Goal: Use online tool/utility: Utilize a website feature to perform a specific function

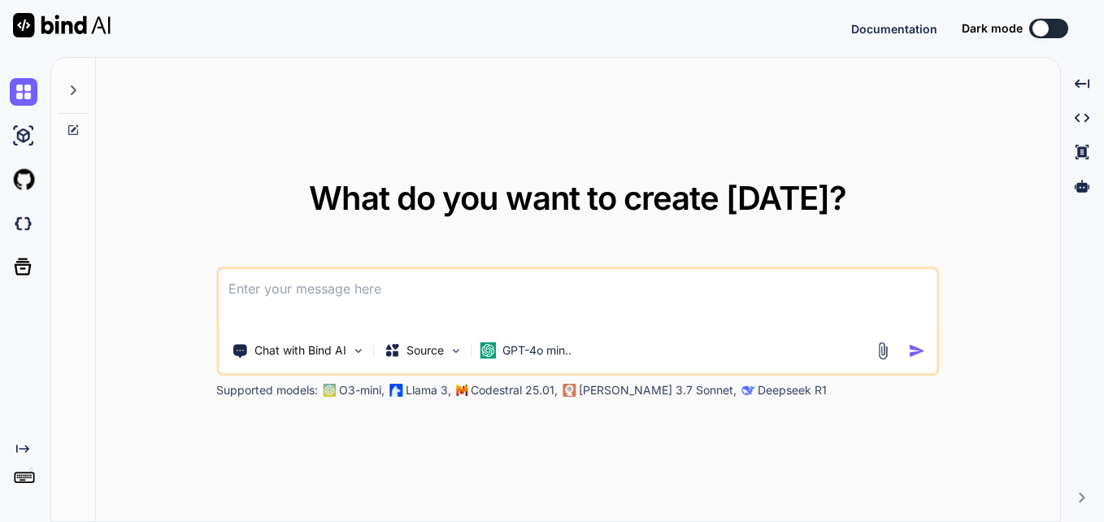
click at [384, 285] on textarea at bounding box center [578, 299] width 718 height 60
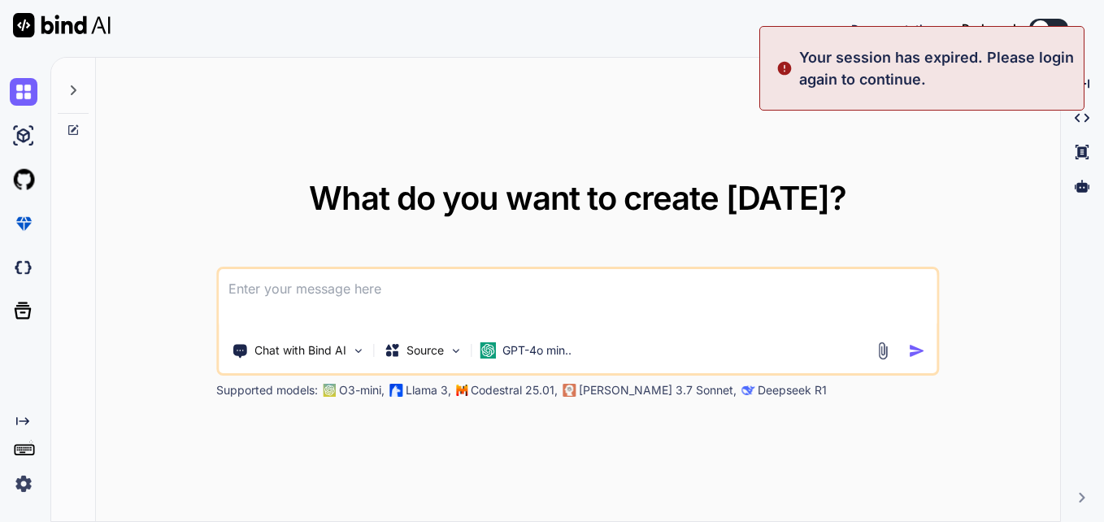
type textarea "x"
type textarea "import polars as pl import logging from datetime import datetime import json im…"
type textarea "x"
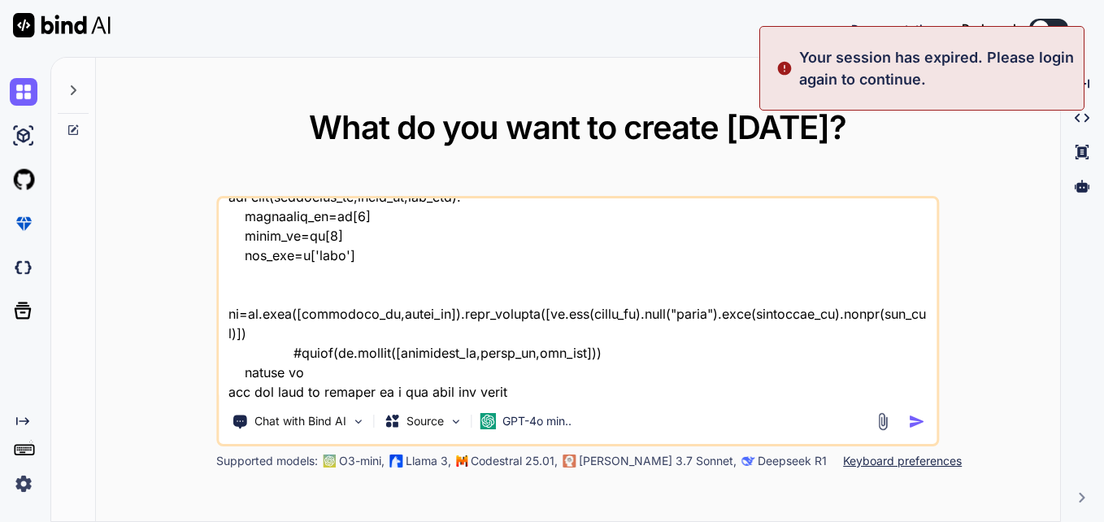
type textarea "import polars as pl import logging from datetime import datetime import json im…"
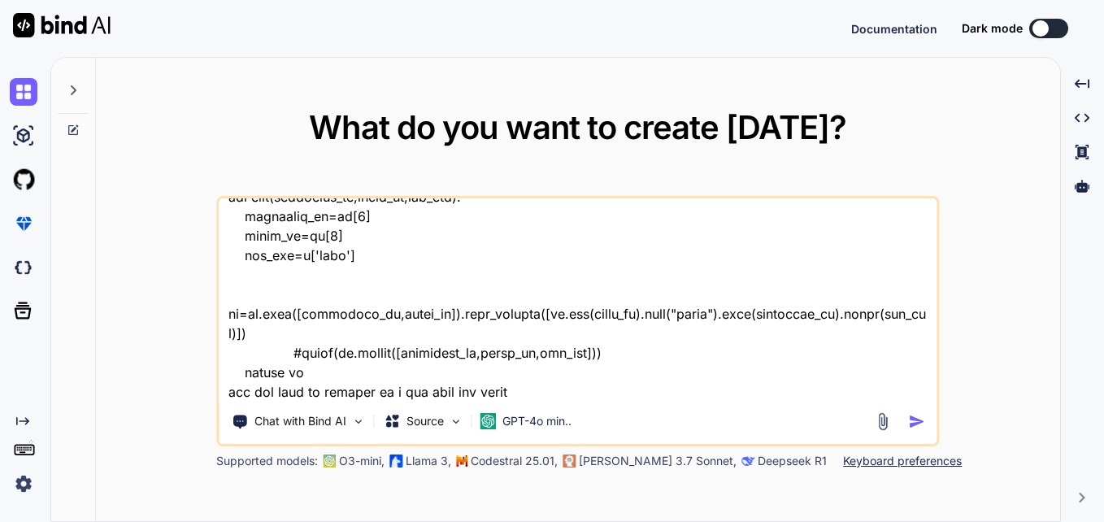
click at [920, 418] on img "button" at bounding box center [917, 421] width 17 height 17
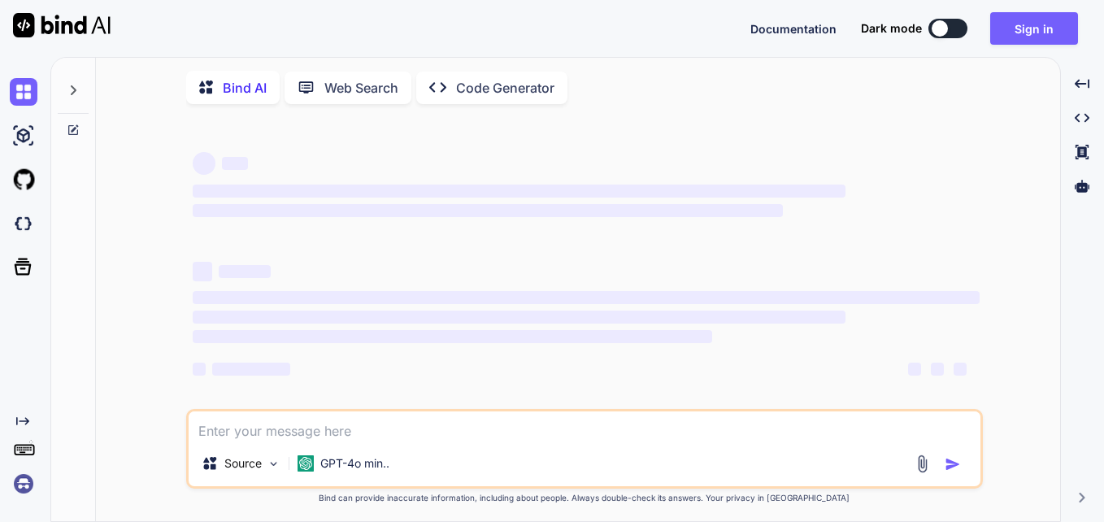
type textarea "x"
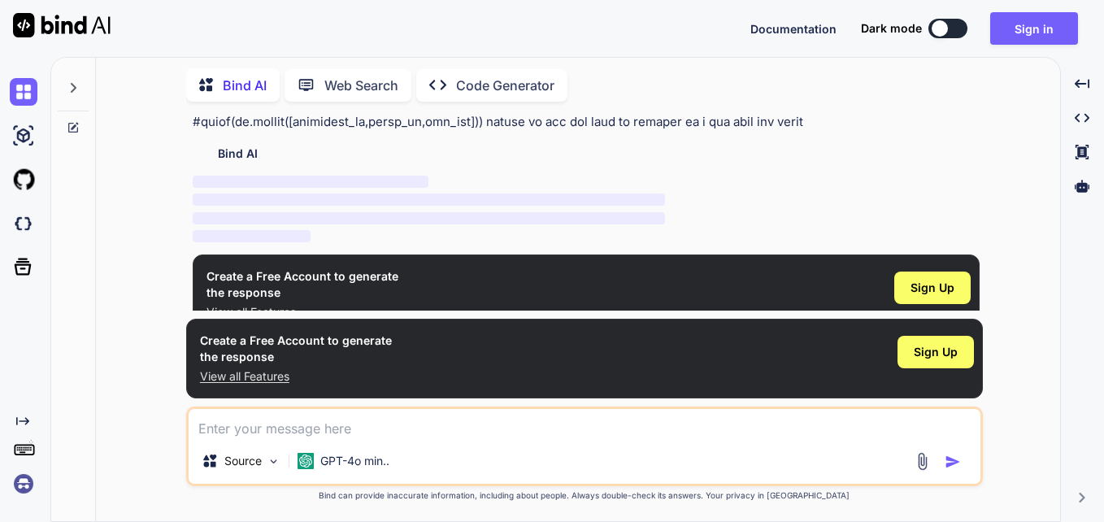
scroll to position [241, 0]
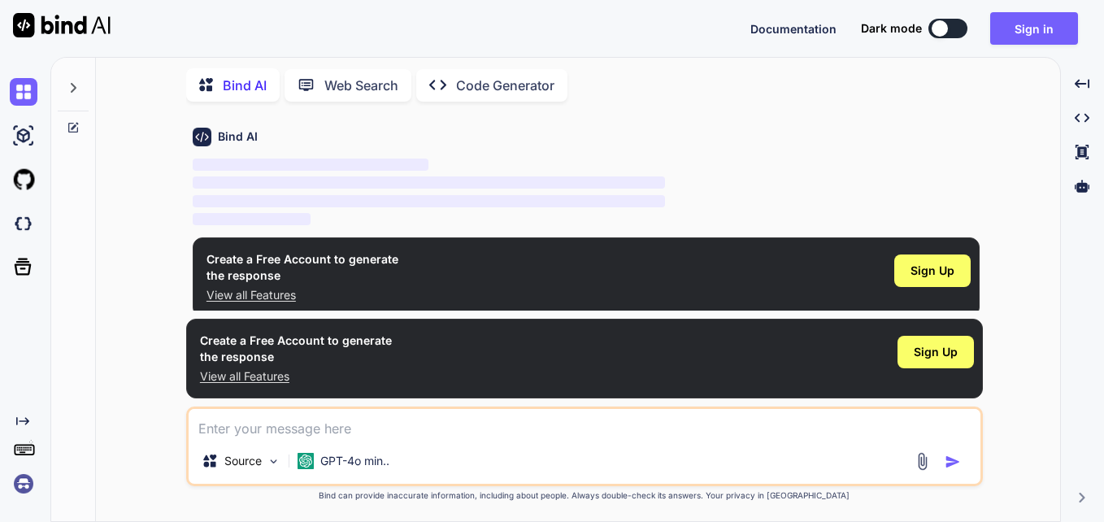
click at [853, 102] on div "Bind AI Web Search Created with Pixso. Code Generator" at bounding box center [584, 85] width 796 height 46
click at [1012, 27] on button "Sign in" at bounding box center [1034, 28] width 88 height 33
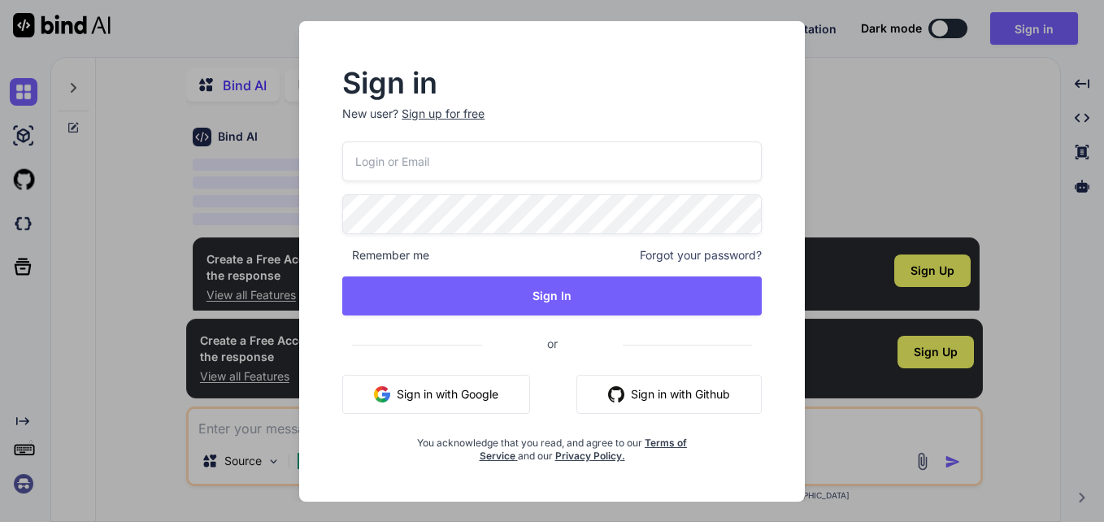
click at [524, 167] on input "email" at bounding box center [551, 161] width 419 height 40
type input "[EMAIL_ADDRESS][DOMAIN_NAME]"
drag, startPoint x: 518, startPoint y: 163, endPoint x: 344, endPoint y: 174, distance: 174.2
click at [344, 174] on input "[EMAIL_ADDRESS][DOMAIN_NAME]" at bounding box center [551, 161] width 419 height 40
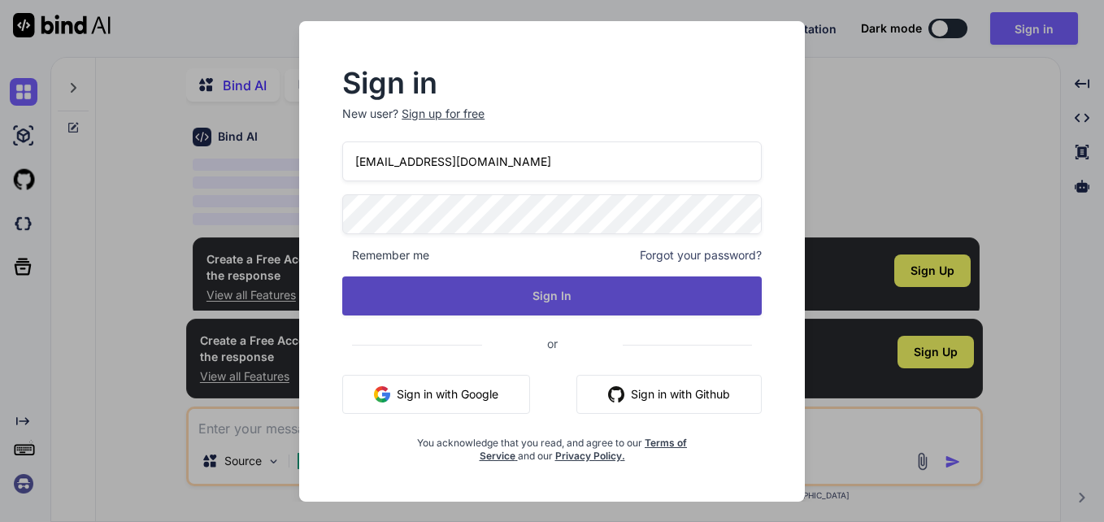
click at [445, 295] on button "Sign In" at bounding box center [551, 295] width 419 height 39
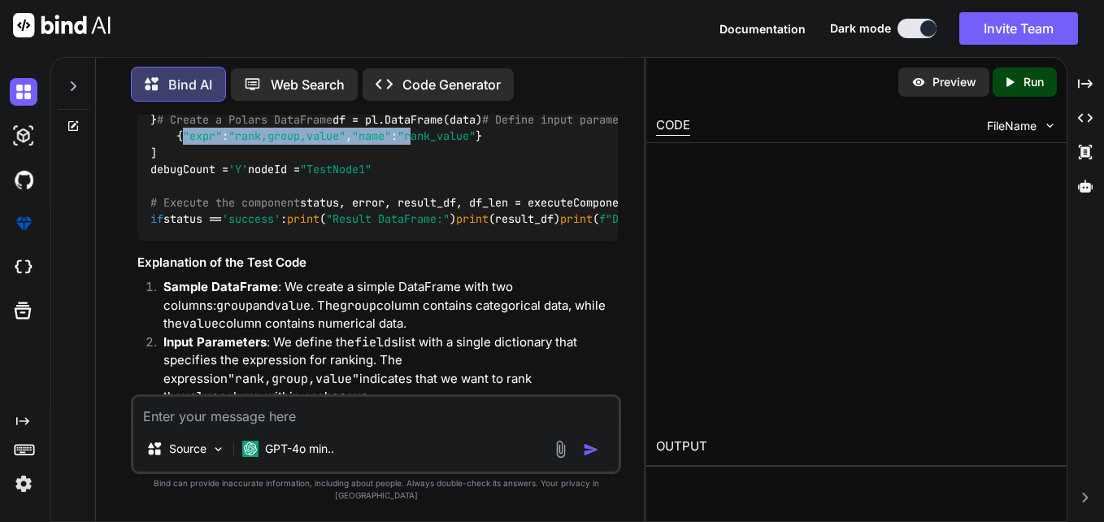
scroll to position [779, 0]
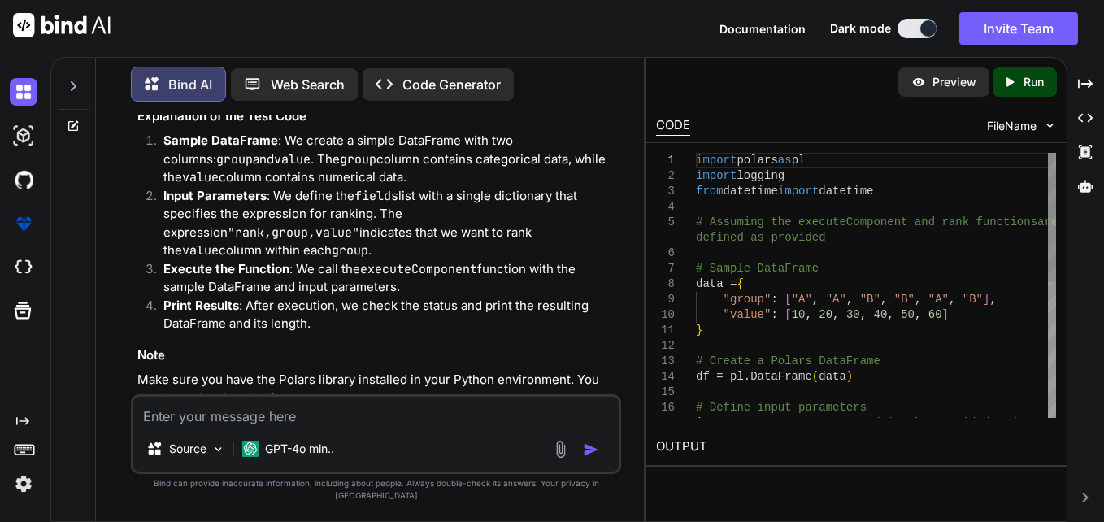
drag, startPoint x: 240, startPoint y: 184, endPoint x: 553, endPoint y: 189, distance: 313.8
drag, startPoint x: 553, startPoint y: 189, endPoint x: 446, endPoint y: 254, distance: 125.4
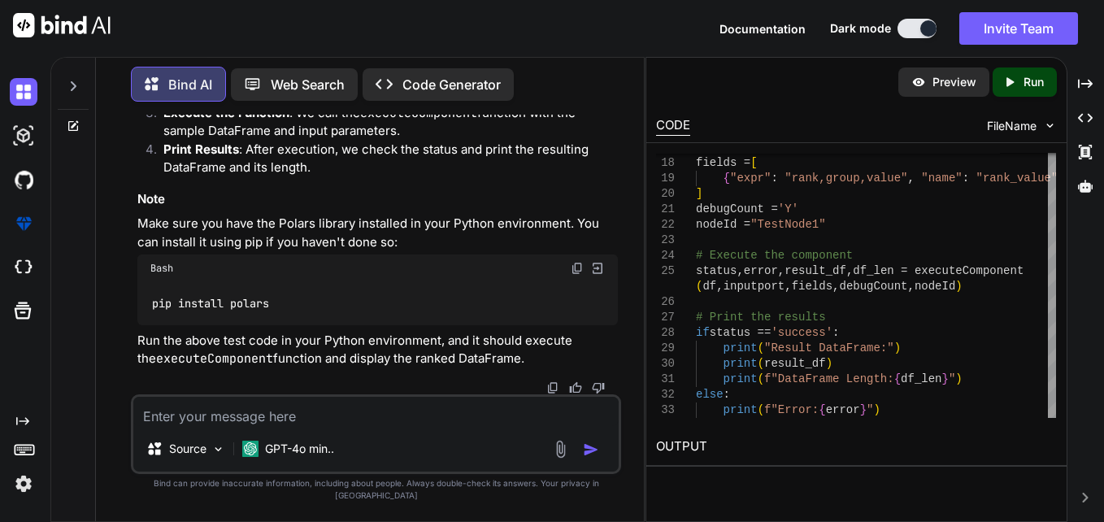
click at [438, 426] on textarea at bounding box center [375, 411] width 485 height 29
type textarea "x"
type textarea "g"
type textarea "x"
type textarea "gi"
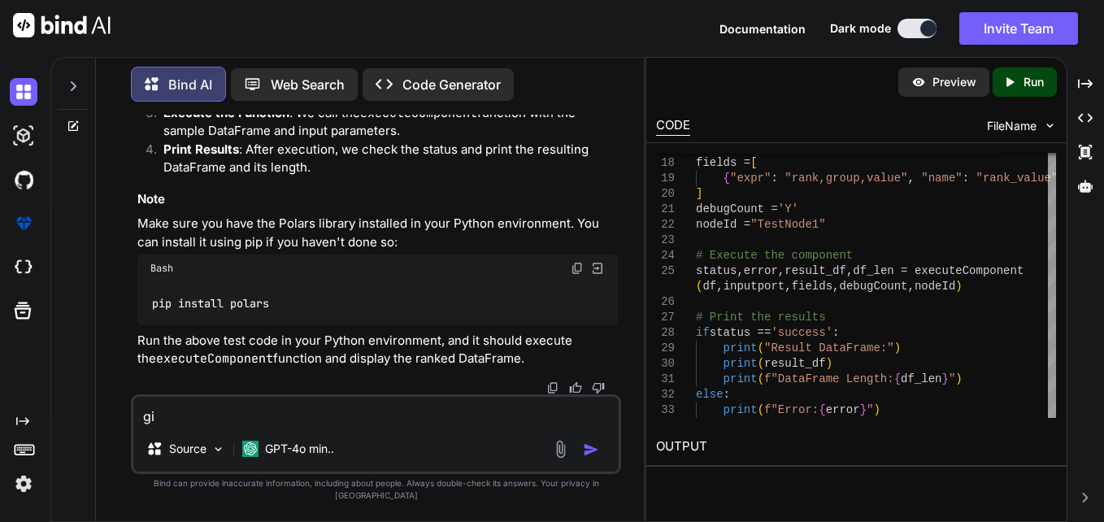
type textarea "x"
type textarea "giv"
type textarea "x"
type textarea "give"
type textarea "x"
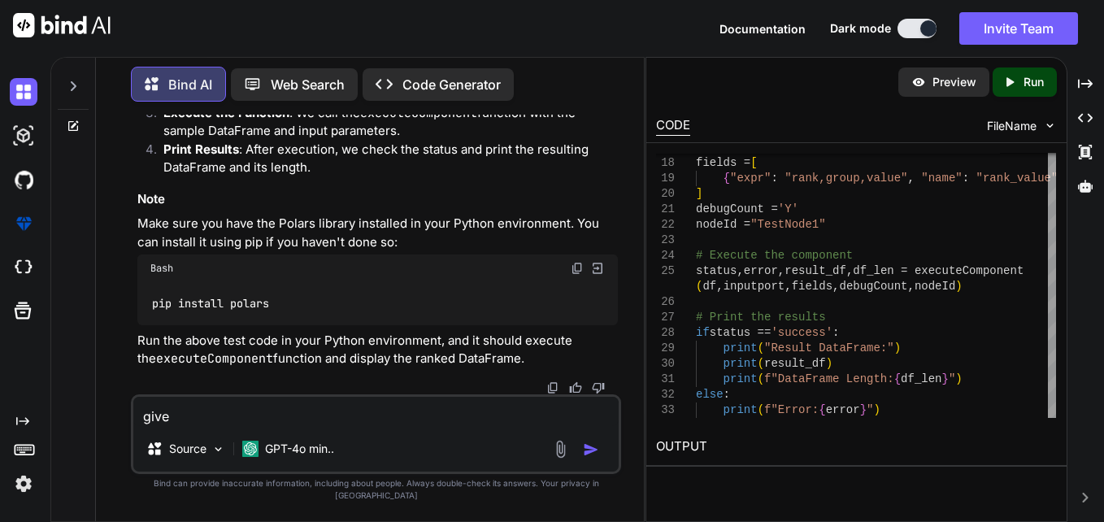
type textarea "give"
type textarea "x"
type textarea "give i"
type textarea "x"
type textarea "give it"
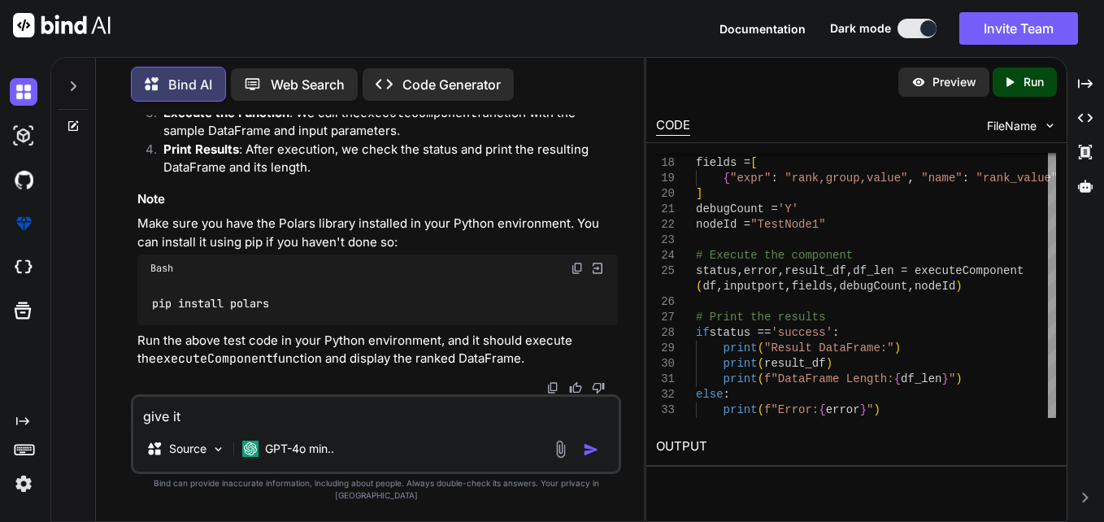
type textarea "x"
type textarea "give it"
type textarea "x"
type textarea "give it i"
type textarea "x"
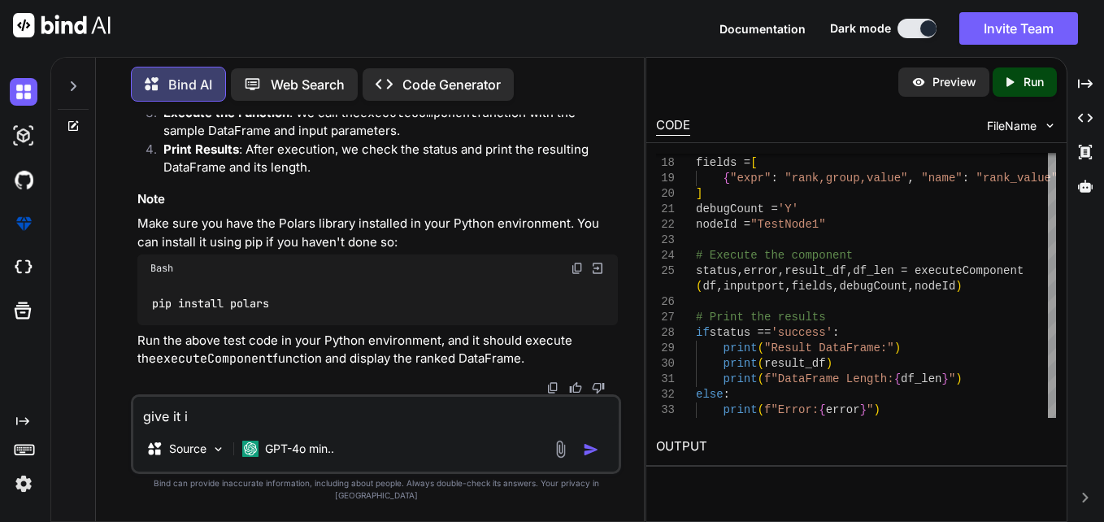
type textarea "give it in"
type textarea "x"
type textarea "give it in"
type textarea "x"
type textarea "give it in _"
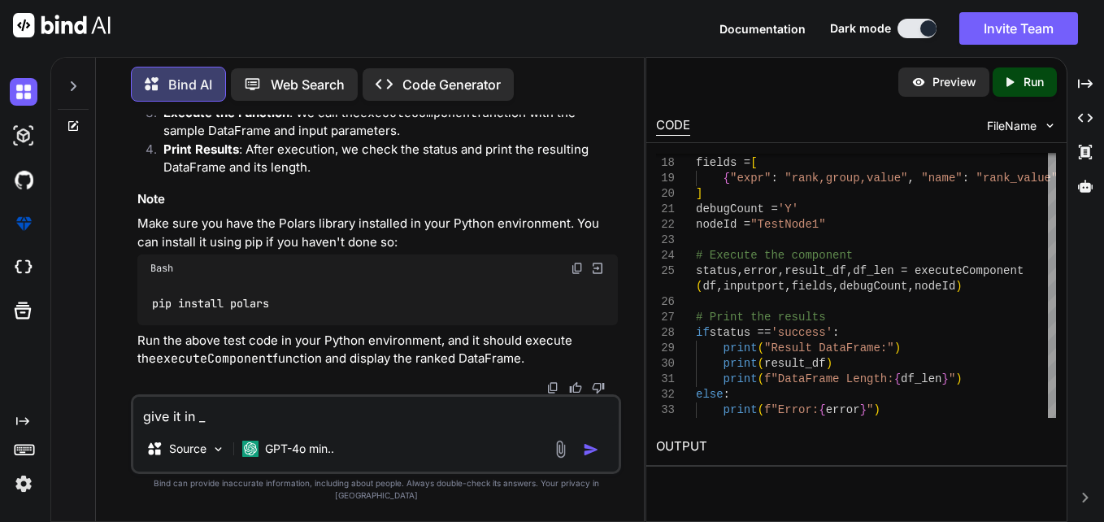
type textarea "x"
type textarea "give it in __"
type textarea "x"
type textarea "give it in __n"
type textarea "x"
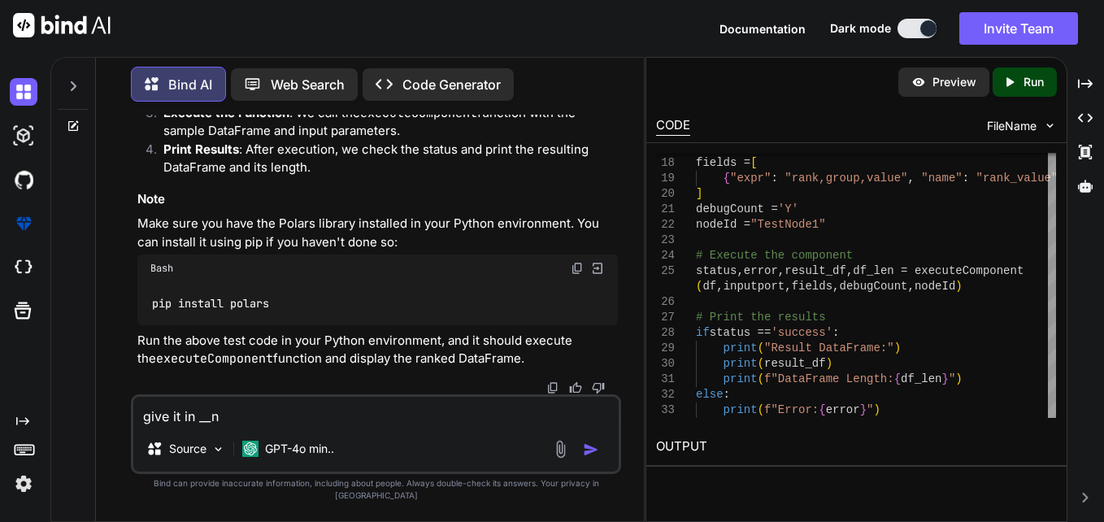
type textarea "give it in __na"
type textarea "x"
type textarea "give it in __nam"
type textarea "x"
type textarea "give it in __name"
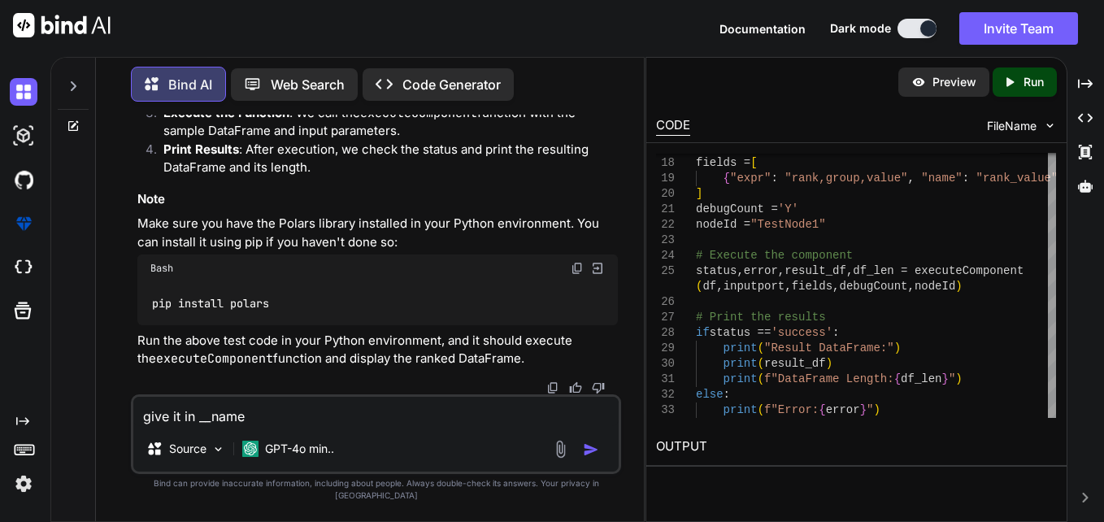
type textarea "x"
type textarea "give it in __name_"
type textarea "x"
type textarea "give it in __name__"
type textarea "x"
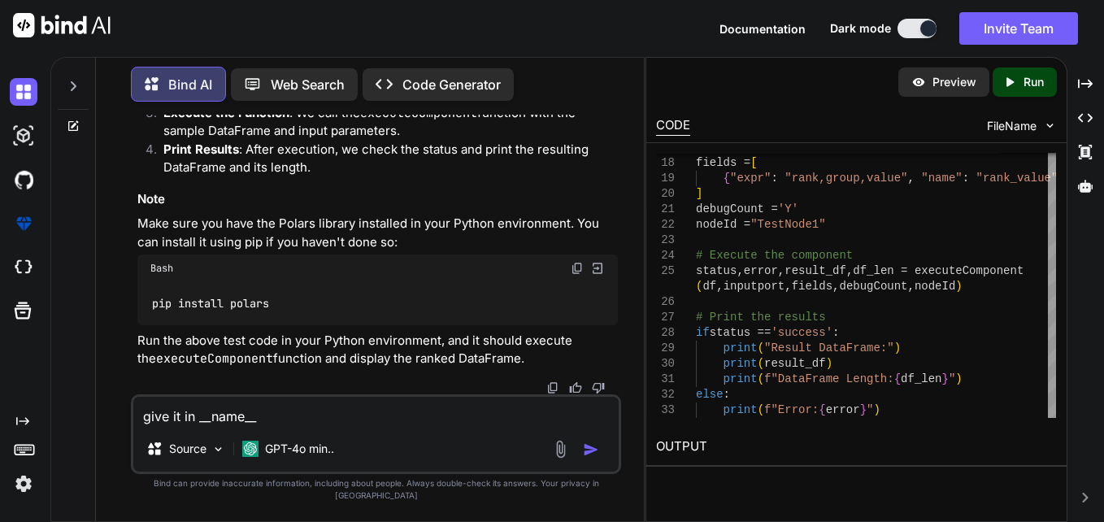
type textarea "give it in __name__="
type textarea "x"
type textarea "give it in __name__=m"
type textarea "x"
type textarea "give it in __name__=ma"
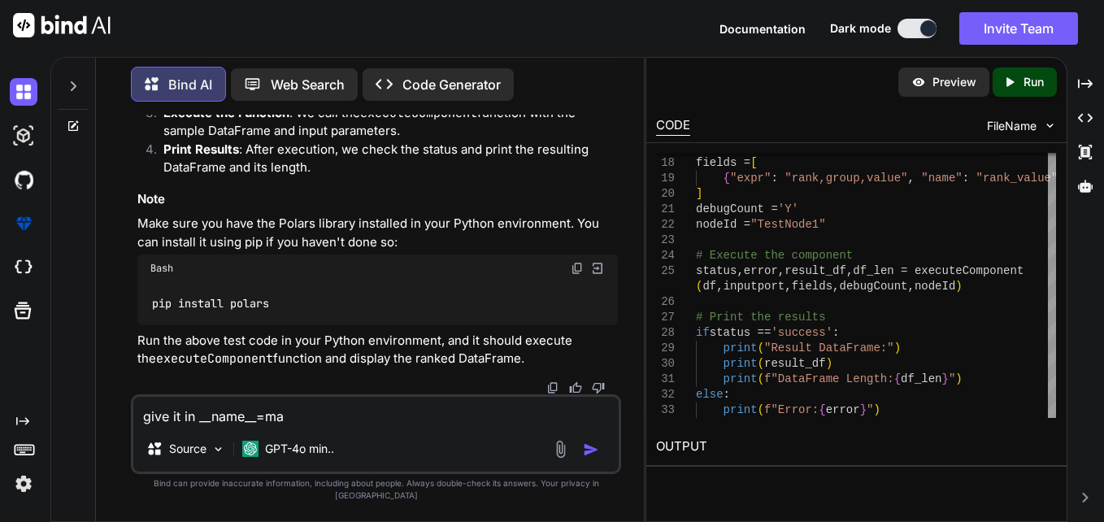
type textarea "x"
type textarea "give it in __name__=mai"
type textarea "x"
type textarea "give it in __name__=main"
type textarea "x"
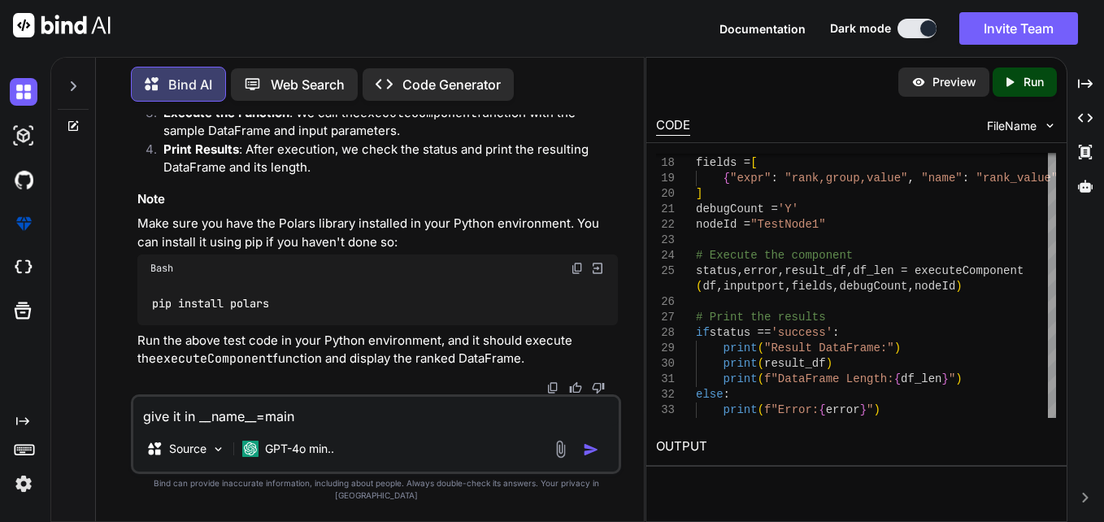
type textarea "give it in __name__=main"
type textarea "x"
type textarea "give it in __name__=main f"
type textarea "x"
type textarea "give it in __name__=main fi"
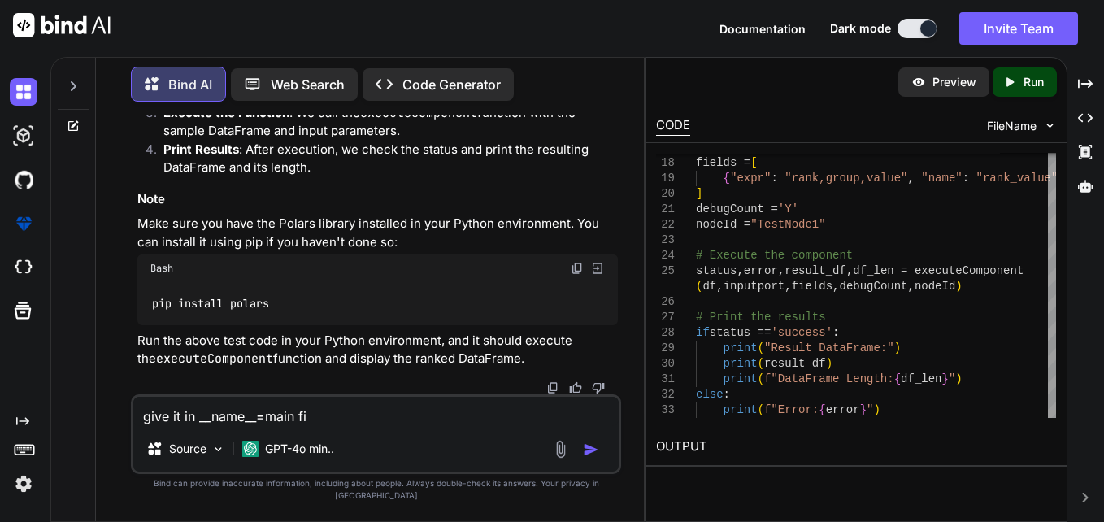
type textarea "x"
type textarea "give it in __name__=main fil"
type textarea "x"
type textarea "give it in __name__=main file"
type textarea "x"
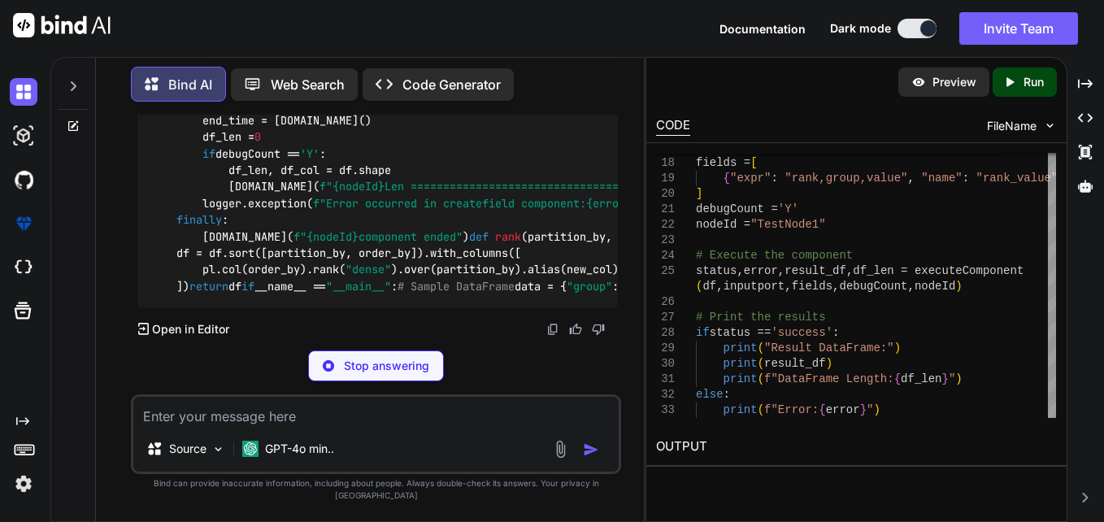
scroll to position [1951, 0]
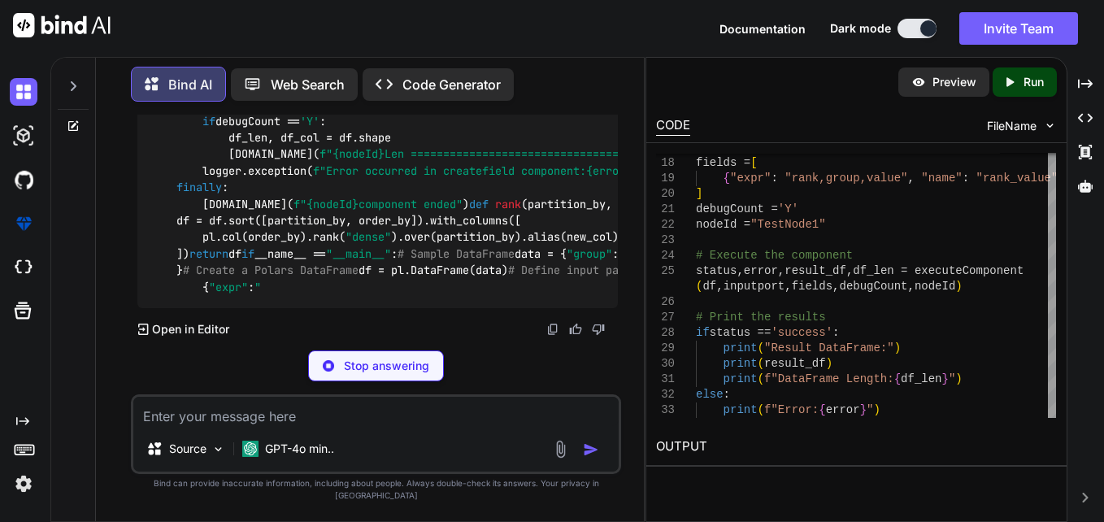
click at [380, 291] on code "import polars as pl import logging from datetime import datetime def executeCom…" at bounding box center [663, 104] width 1027 height 381
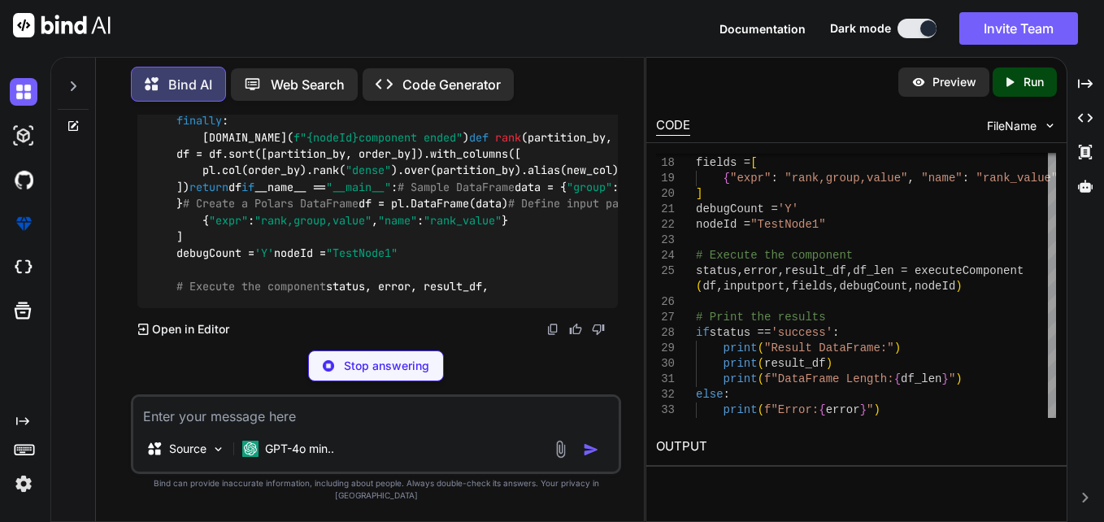
drag, startPoint x: 380, startPoint y: 291, endPoint x: 484, endPoint y: 318, distance: 106.6
click at [484, 308] on div "import polars as pl import logging from datetime import datetime def executeCom…" at bounding box center [377, 71] width 480 height 474
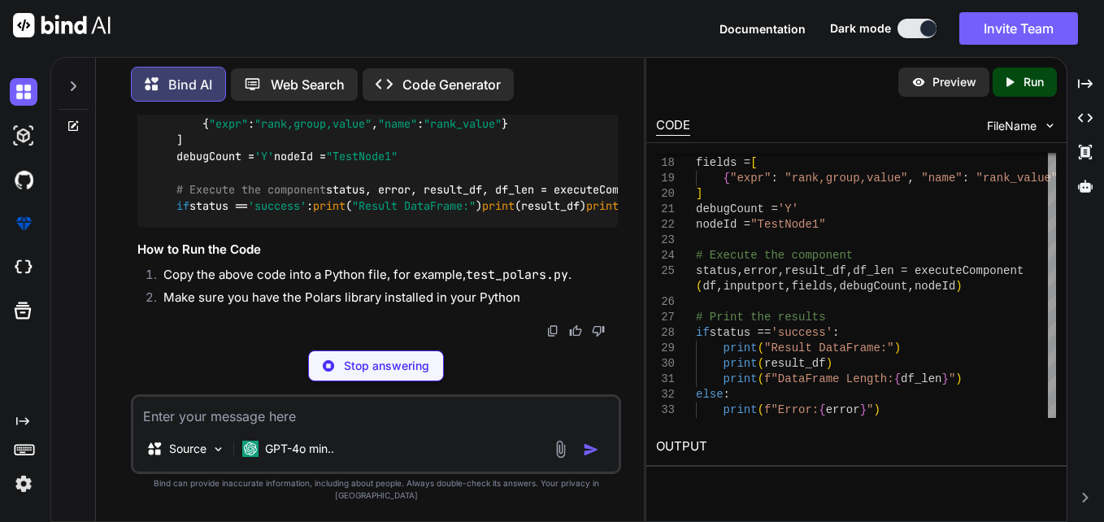
scroll to position [2032, 0]
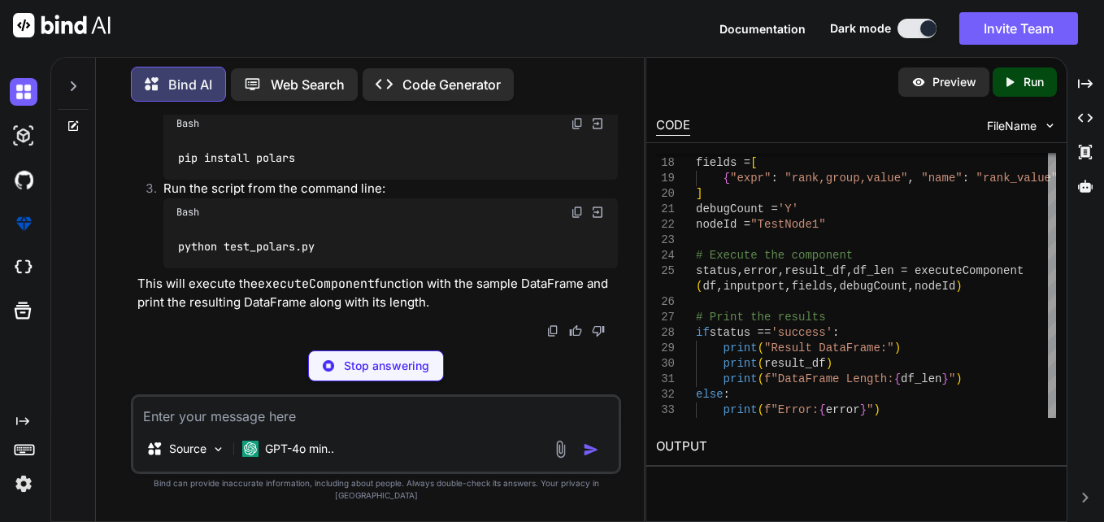
type textarea "x"
type textarea "(df, inputport, fields, debugCount, nodeId) # Print the results if status == 's…"
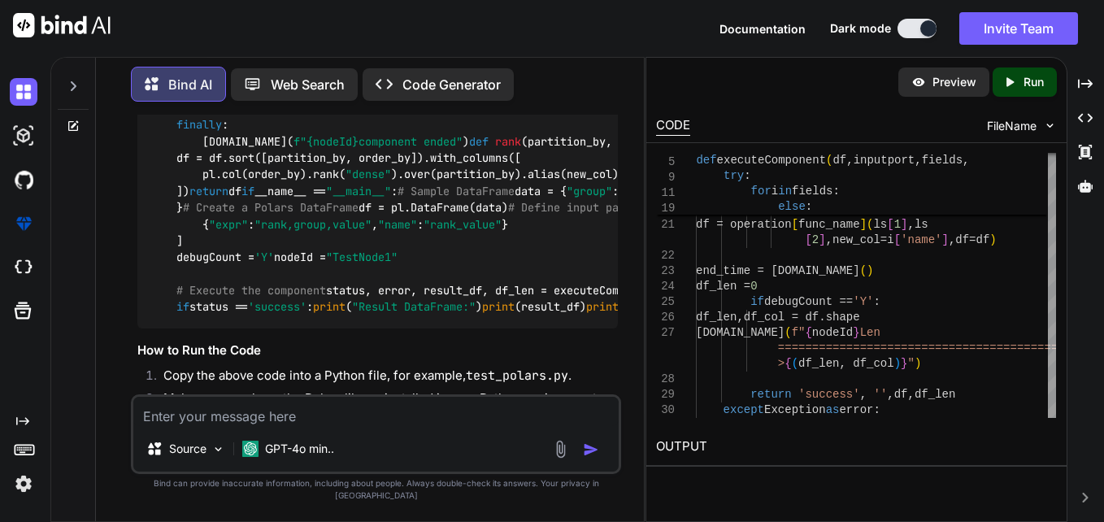
scroll to position [1544, 0]
